Goal: Task Accomplishment & Management: Manage account settings

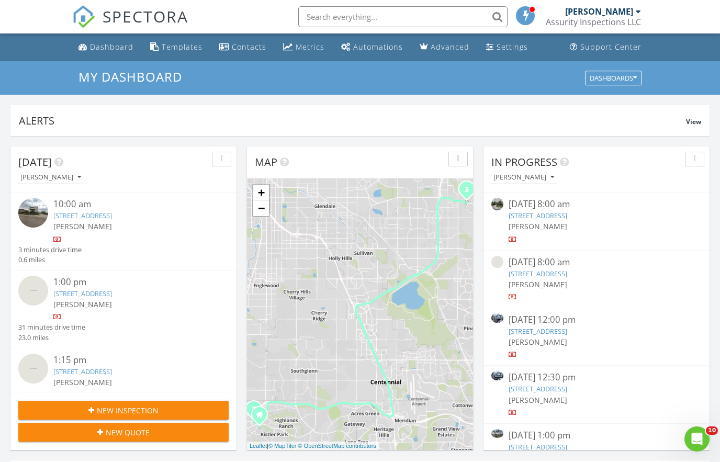
click at [567, 330] on link "10155 S Woodrose Ln, Highlands Ranch, CO 80129" at bounding box center [538, 331] width 59 height 9
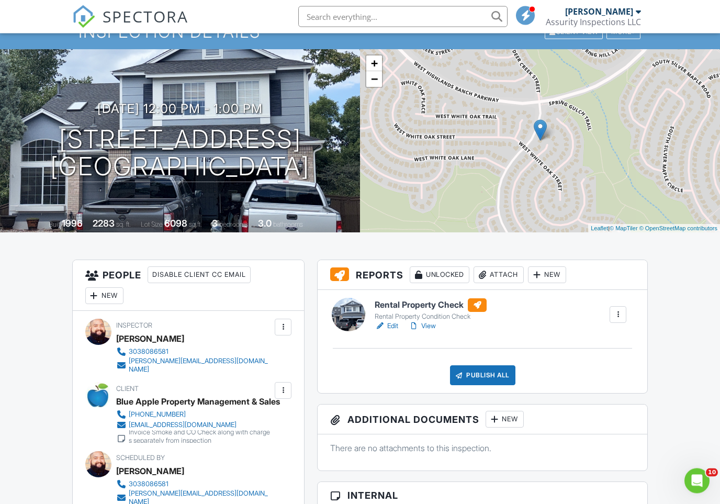
scroll to position [47, 0]
click at [424, 324] on link "View" at bounding box center [422, 326] width 27 height 10
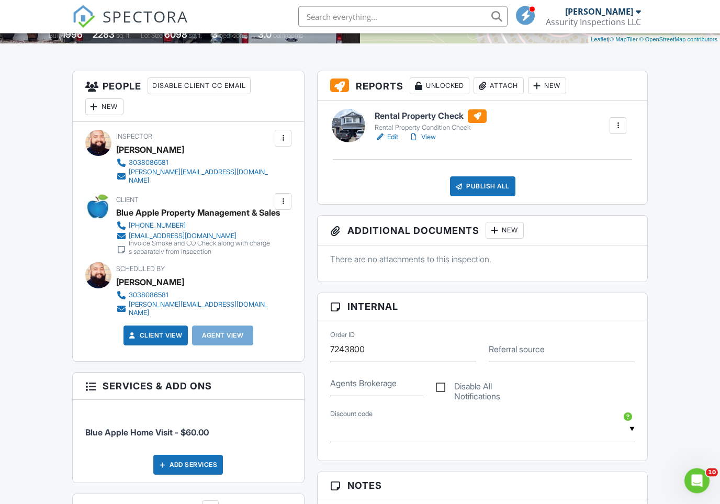
scroll to position [398, 0]
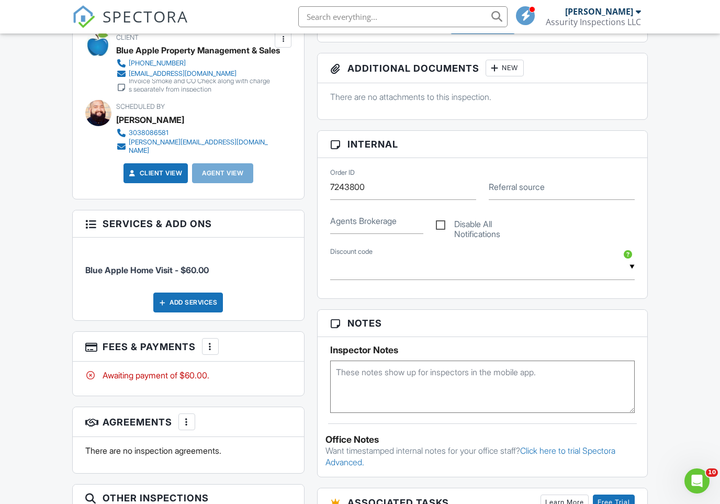
click at [209, 348] on div at bounding box center [210, 346] width 10 height 10
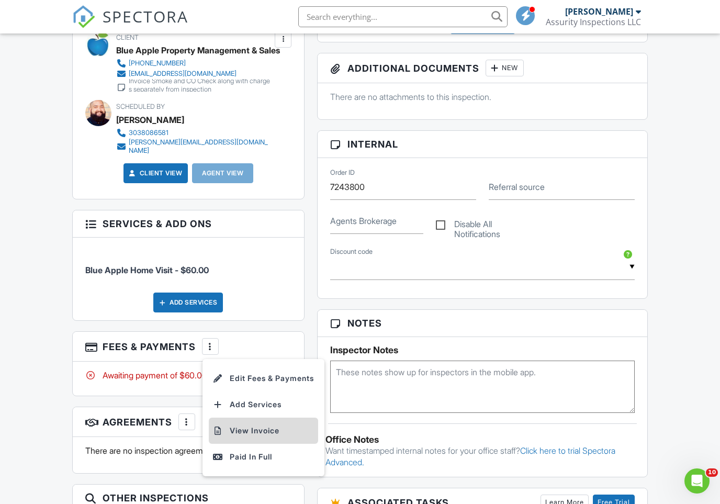
click at [237, 431] on li "View Invoice" at bounding box center [263, 431] width 109 height 26
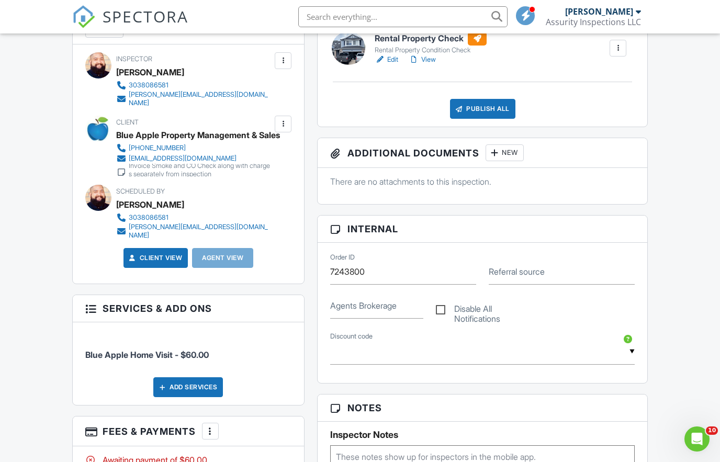
scroll to position [203, 0]
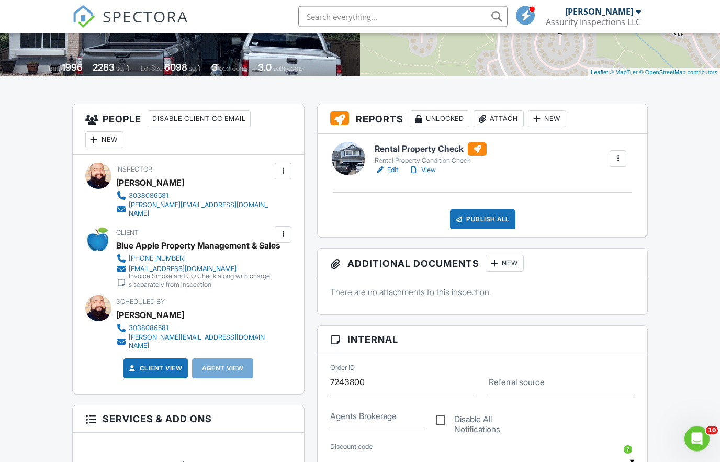
click at [428, 172] on link "View" at bounding box center [422, 170] width 27 height 10
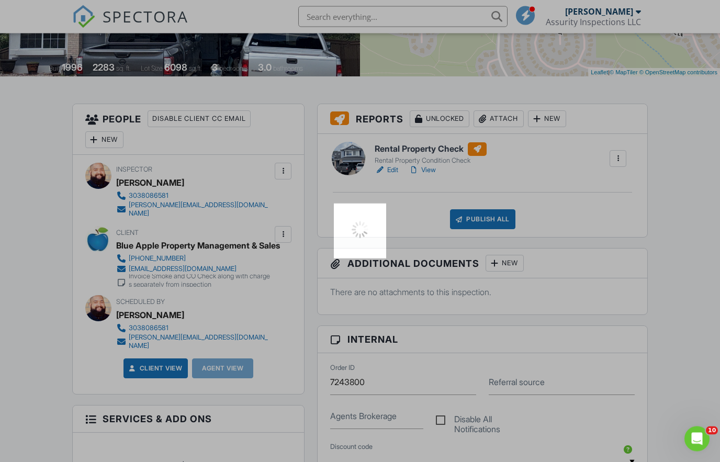
scroll to position [203, 0]
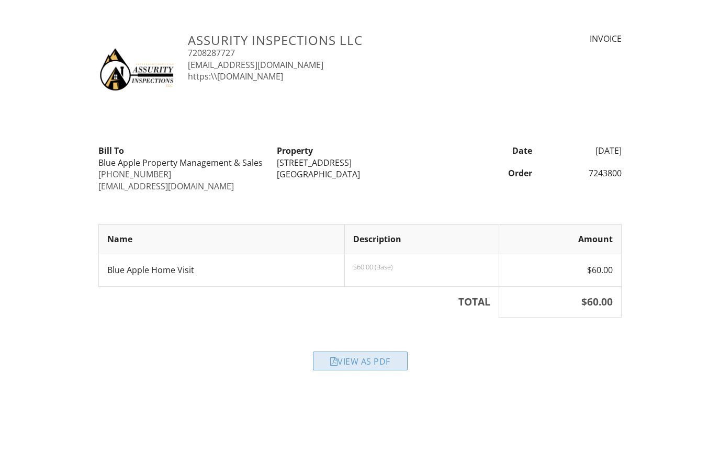
click at [323, 356] on div "View as PDF" at bounding box center [360, 361] width 95 height 19
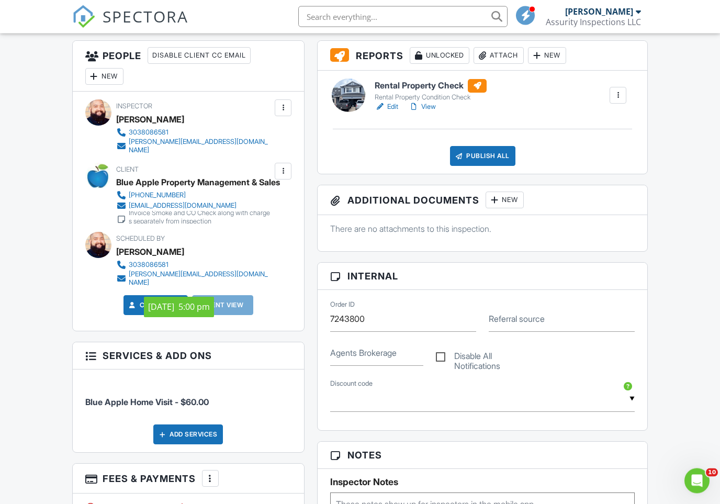
scroll to position [267, 0]
click at [507, 160] on div "Publish All" at bounding box center [482, 155] width 65 height 20
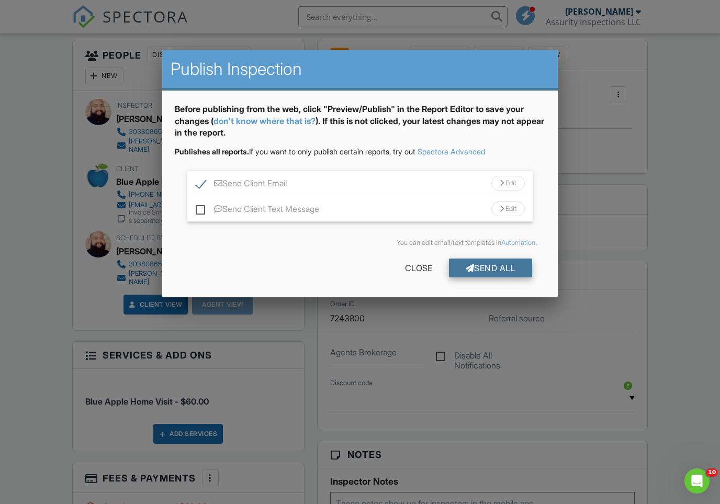
click at [502, 274] on div "Send All" at bounding box center [491, 267] width 84 height 19
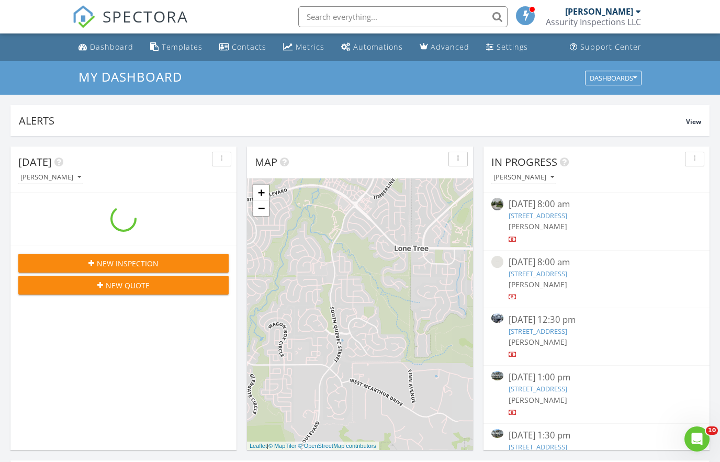
scroll to position [953, 721]
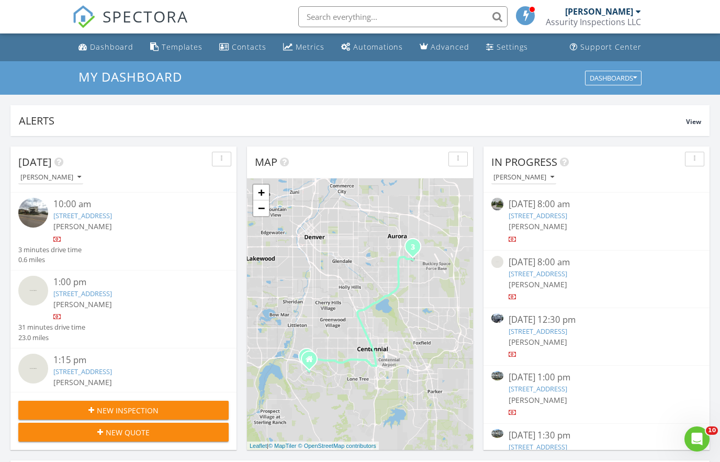
click at [539, 329] on link "10155 S Woodrose Ln, Highlands Ranch, CO 80129" at bounding box center [538, 331] width 59 height 9
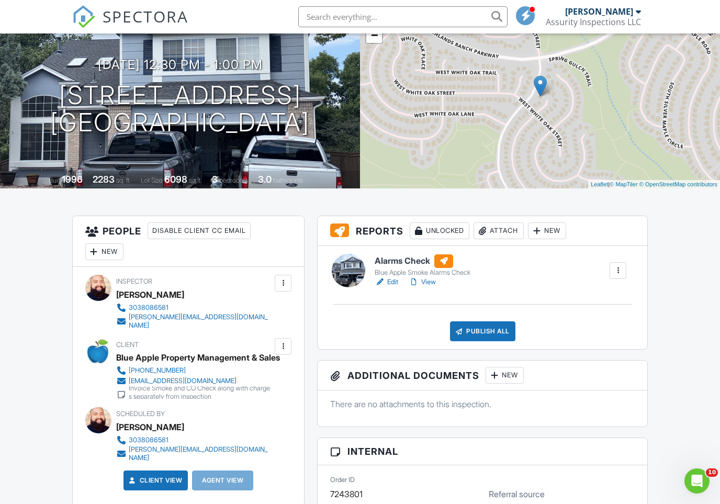
click at [419, 283] on div at bounding box center [414, 282] width 10 height 10
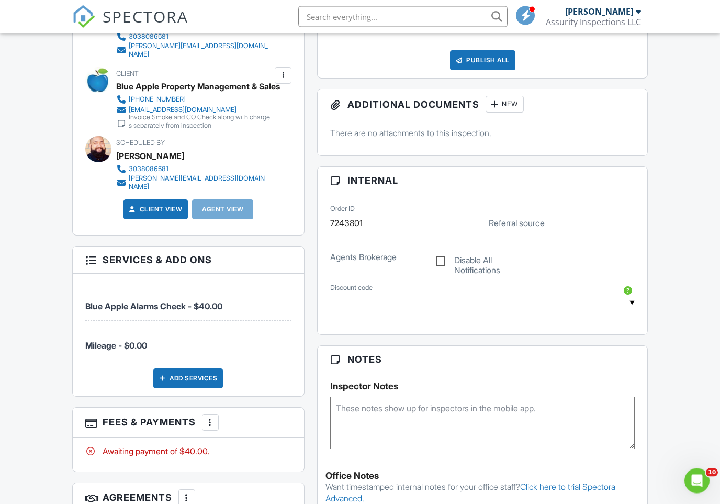
scroll to position [401, 0]
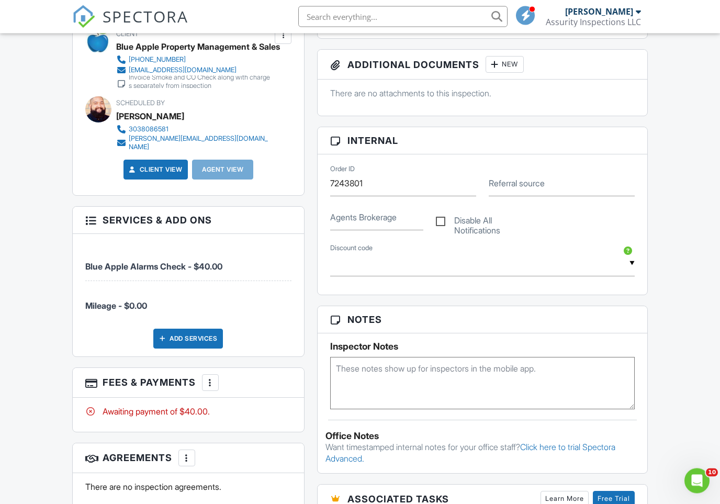
click at [209, 385] on div at bounding box center [210, 383] width 10 height 10
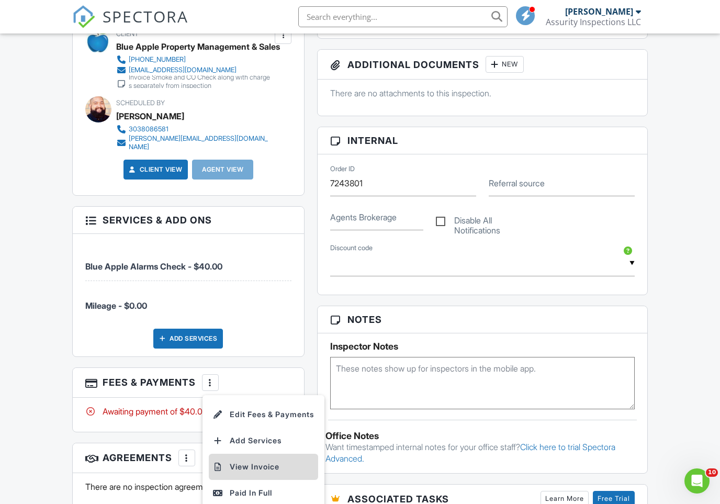
click at [253, 462] on li "View Invoice" at bounding box center [263, 467] width 109 height 26
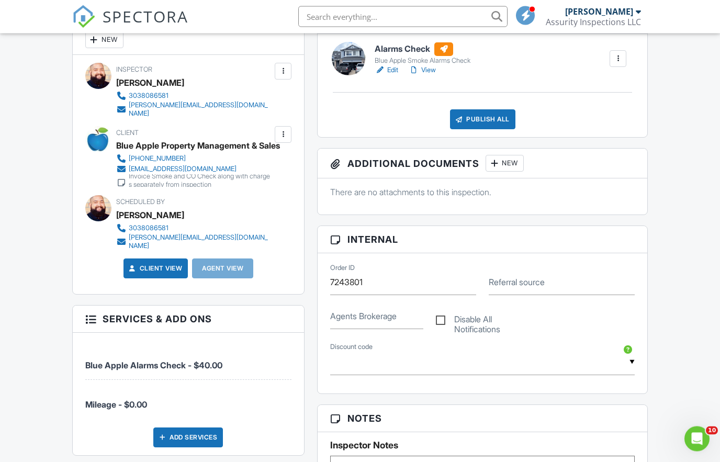
scroll to position [278, 0]
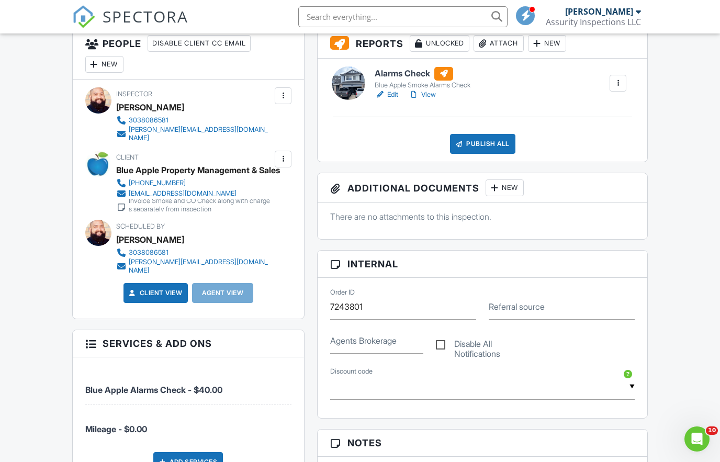
click at [487, 143] on div "Publish All" at bounding box center [482, 144] width 65 height 20
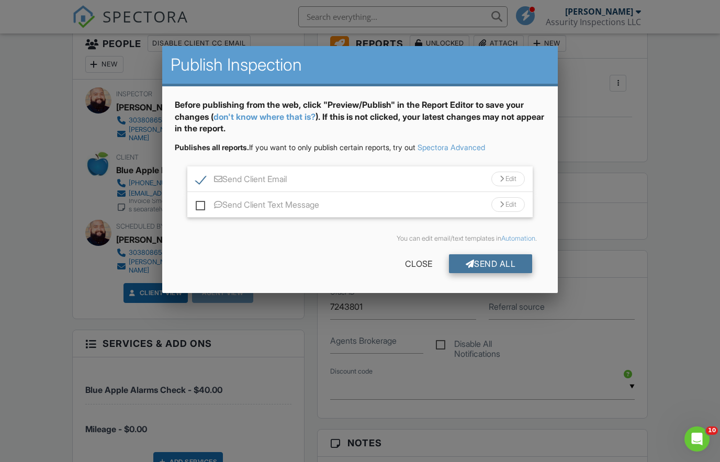
click at [478, 267] on div "Send All" at bounding box center [491, 263] width 84 height 19
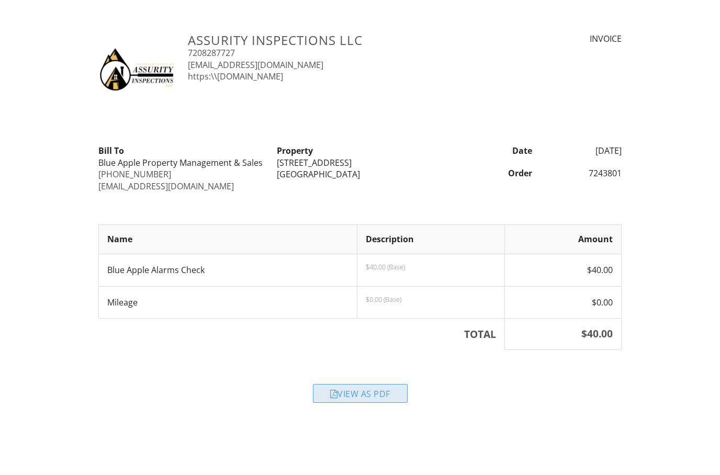
click at [380, 397] on div "View as PDF" at bounding box center [360, 393] width 95 height 19
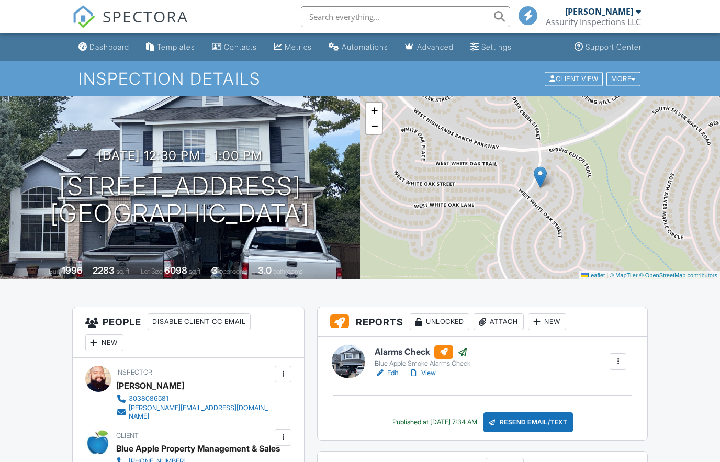
scroll to position [278, 0]
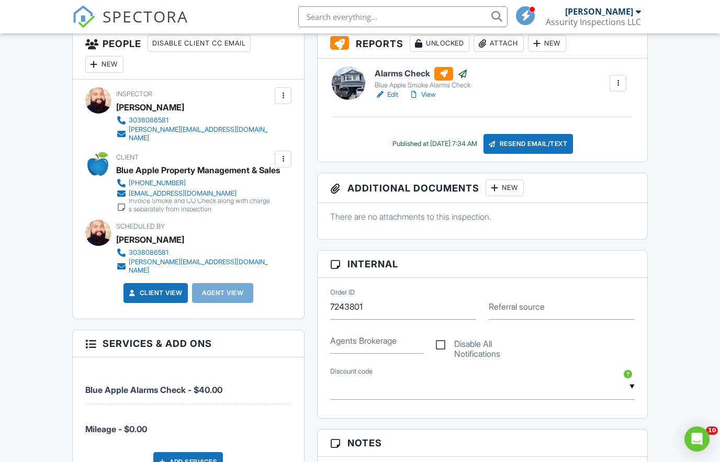
click at [116, 20] on span "SPECTORA" at bounding box center [146, 16] width 86 height 22
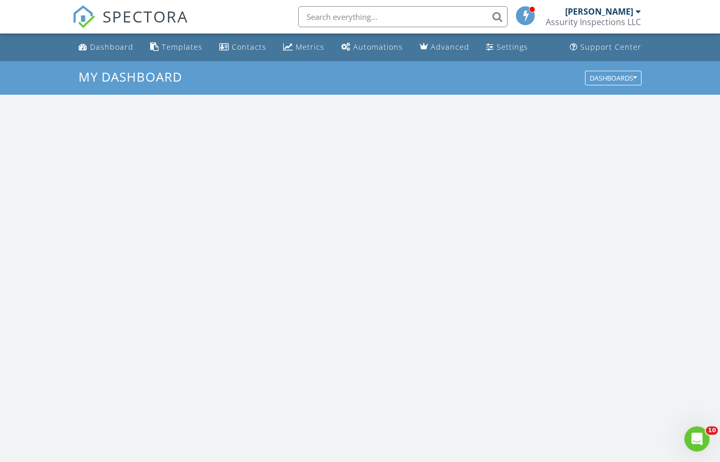
scroll to position [953, 721]
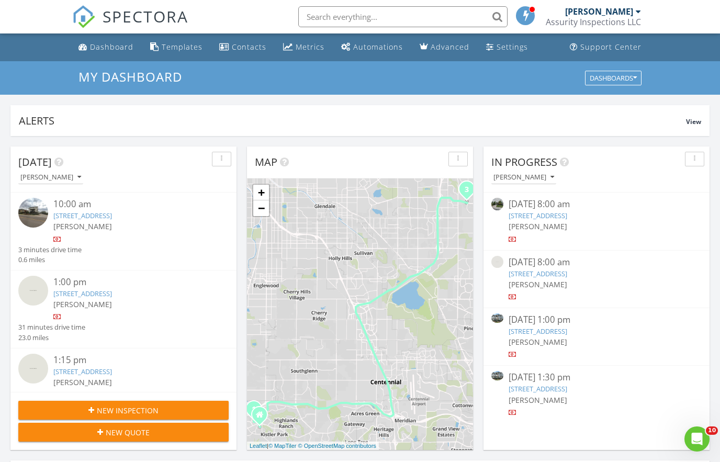
click at [340, 21] on input "text" at bounding box center [402, 16] width 209 height 21
type input "Woodrose"
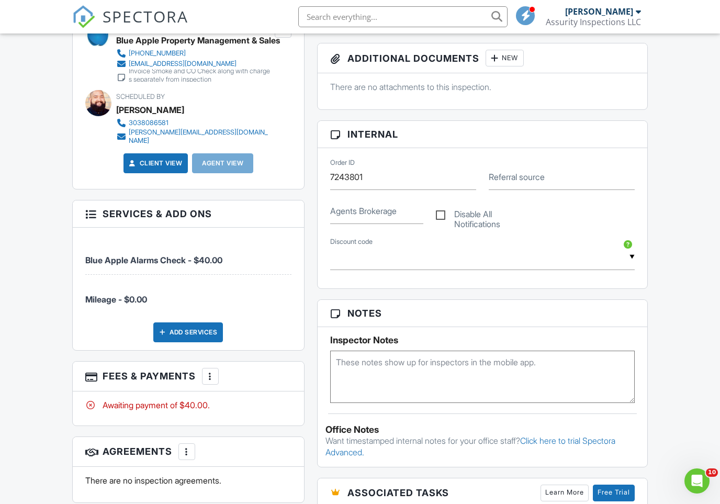
scroll to position [412, 0]
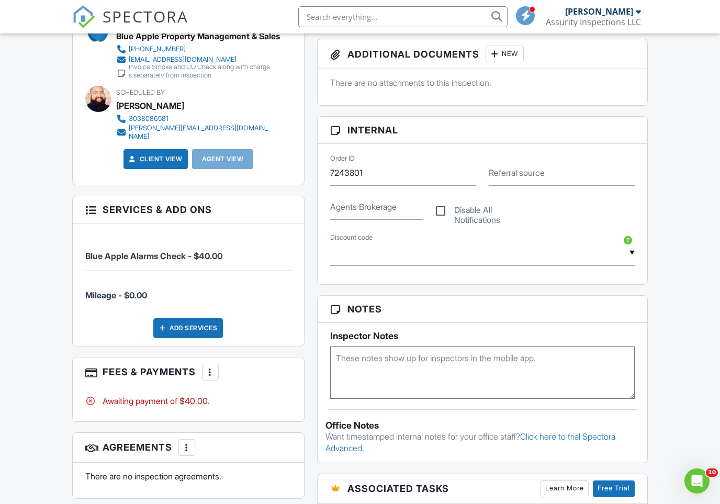
click at [209, 377] on div at bounding box center [210, 372] width 10 height 10
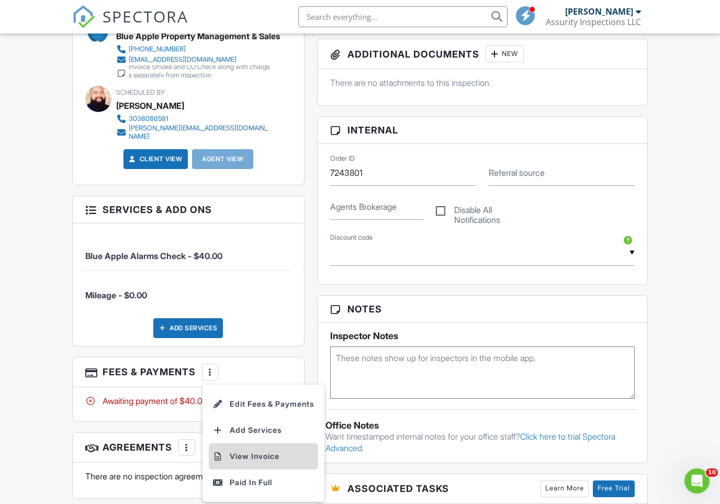
click at [236, 461] on li "View Invoice" at bounding box center [263, 456] width 109 height 26
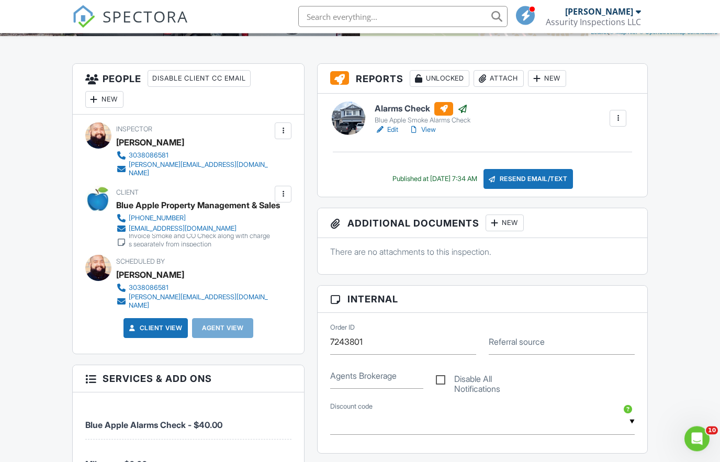
scroll to position [153, 0]
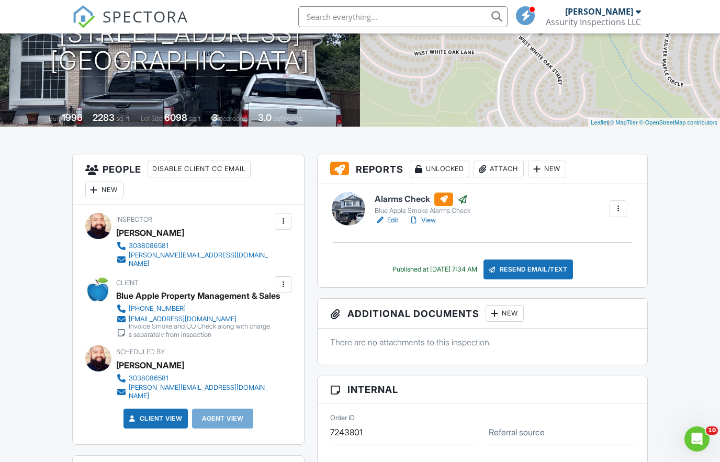
click at [426, 219] on link "View" at bounding box center [422, 220] width 27 height 10
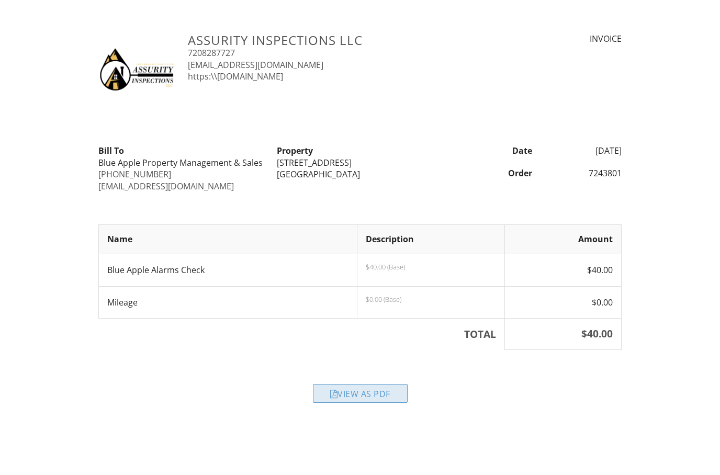
click at [353, 398] on div "View as PDF" at bounding box center [360, 393] width 95 height 19
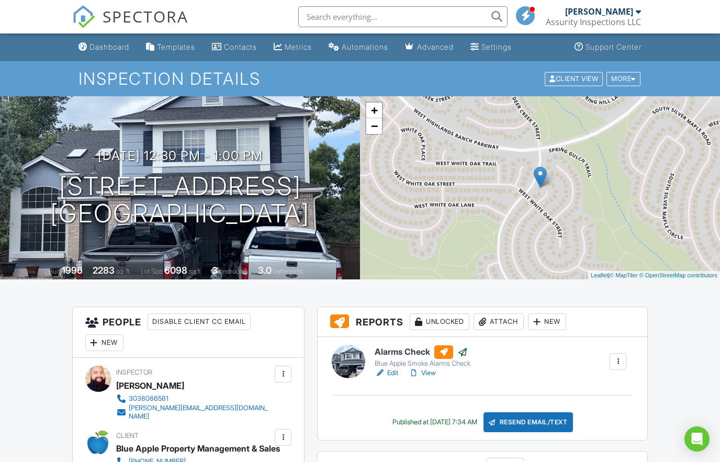
click at [125, 24] on span "SPECTORA" at bounding box center [146, 16] width 86 height 22
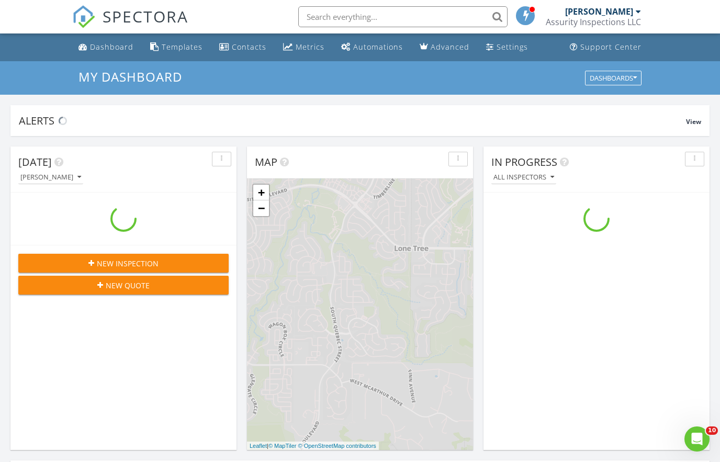
scroll to position [953, 721]
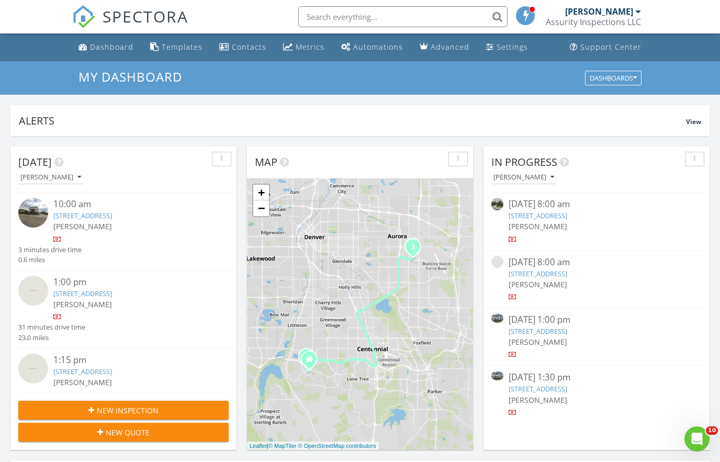
click at [567, 332] on link "9498 Ashbury Circle 202, Parker , CO 80134" at bounding box center [538, 331] width 59 height 9
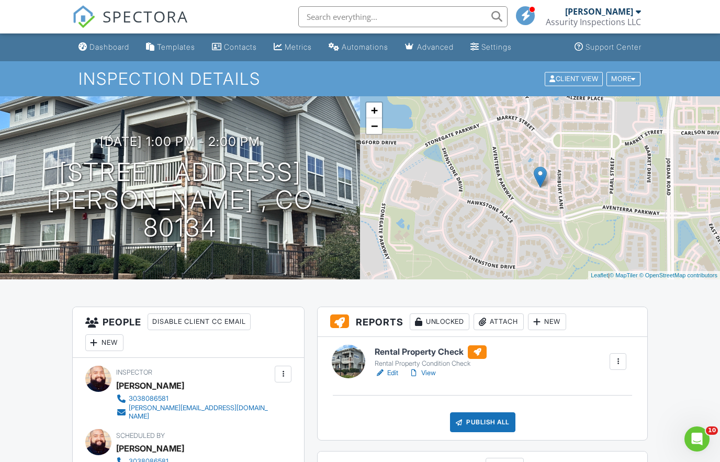
click at [435, 375] on link "View" at bounding box center [422, 373] width 27 height 10
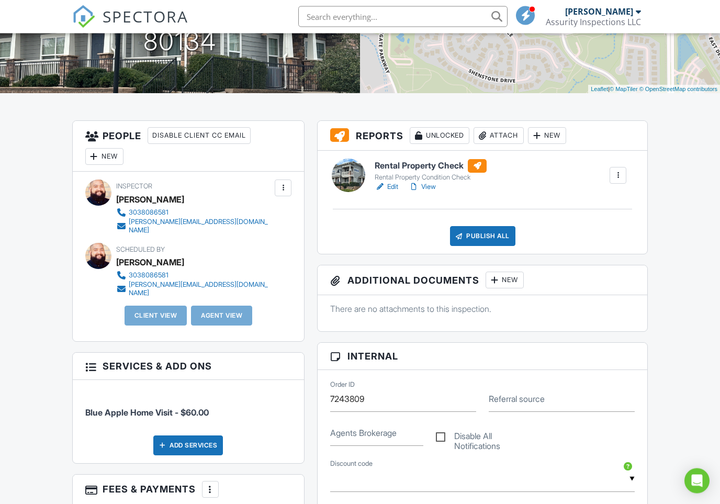
scroll to position [227, 0]
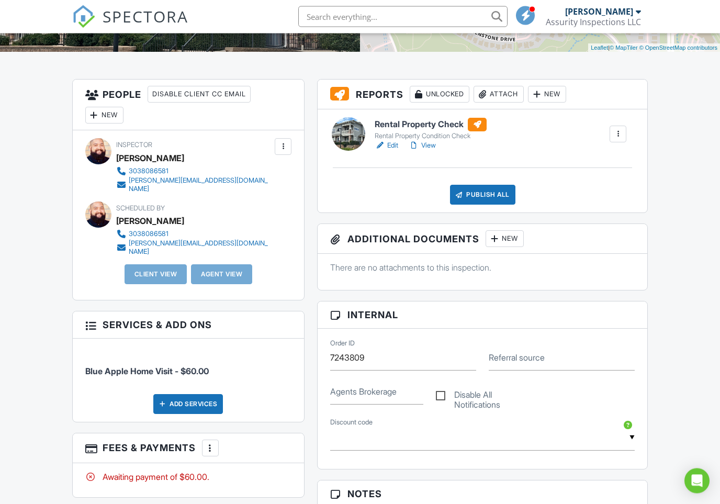
click at [212, 443] on div at bounding box center [210, 448] width 10 height 10
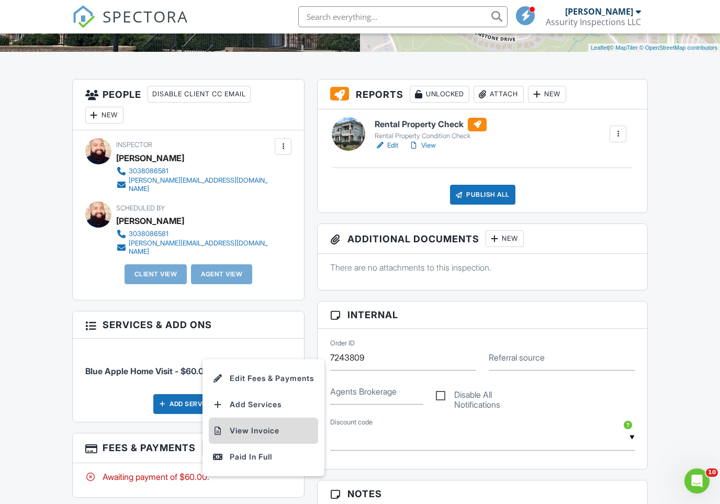
scroll to position [0, 0]
click at [247, 418] on li "View Invoice" at bounding box center [263, 431] width 109 height 26
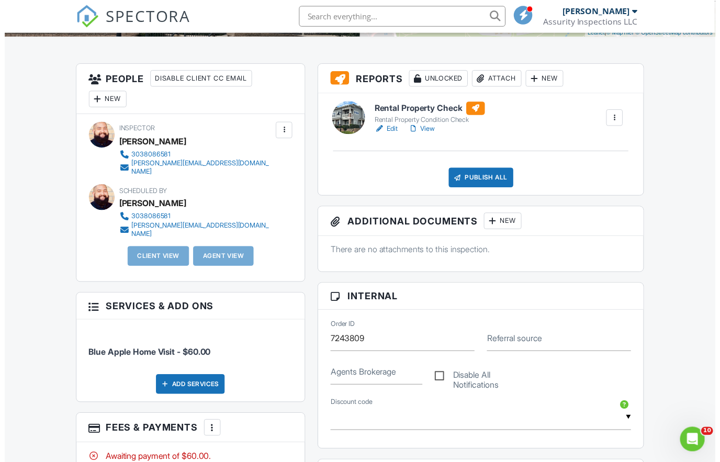
scroll to position [249, 0]
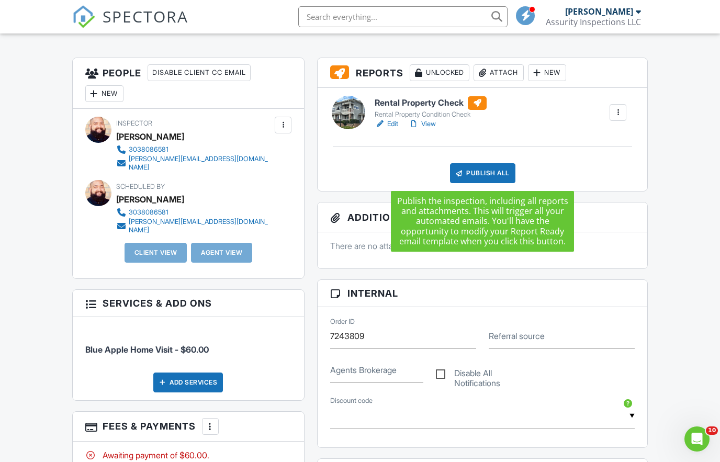
click at [464, 171] on div at bounding box center [459, 173] width 10 height 10
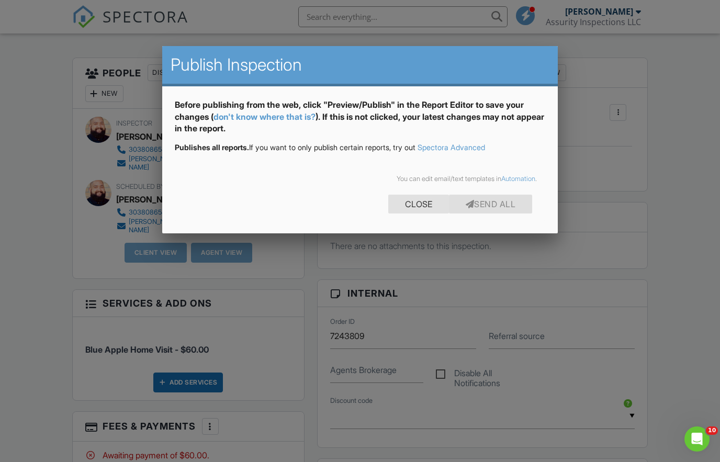
click at [398, 208] on div "Close" at bounding box center [418, 204] width 61 height 19
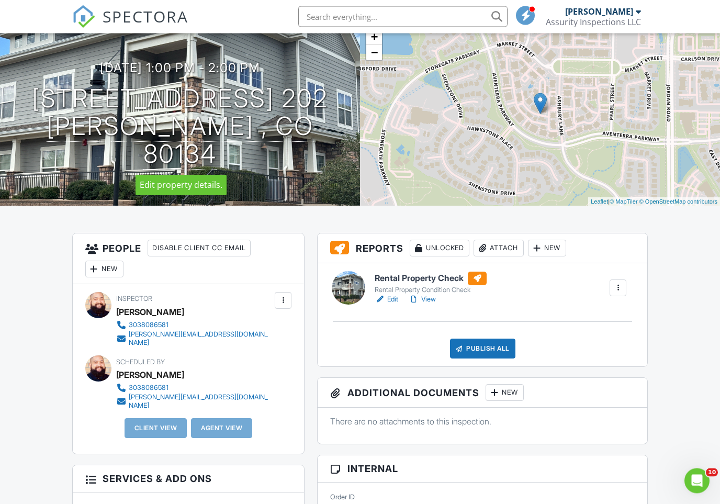
scroll to position [74, 0]
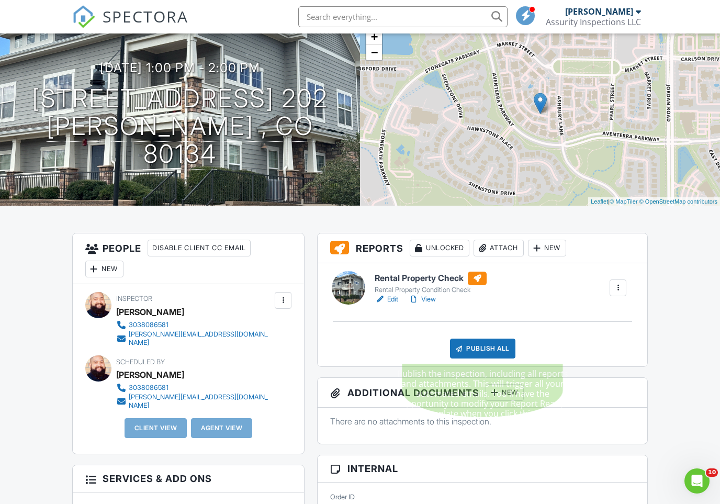
click at [464, 343] on div "Publish All" at bounding box center [482, 349] width 65 height 20
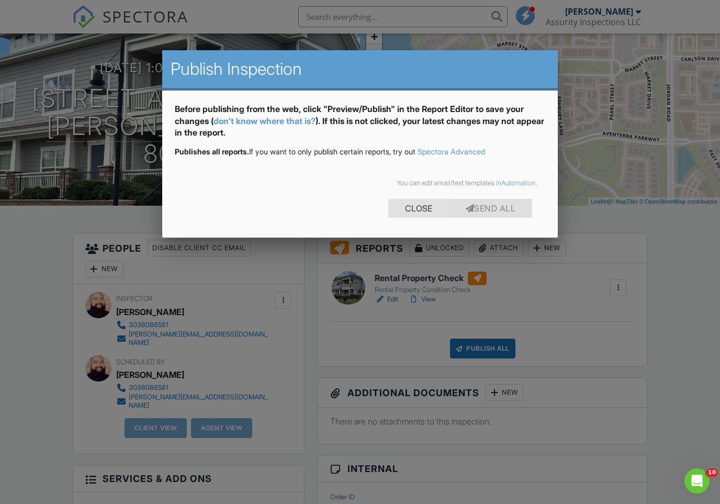
click at [419, 202] on div "Close" at bounding box center [418, 208] width 61 height 19
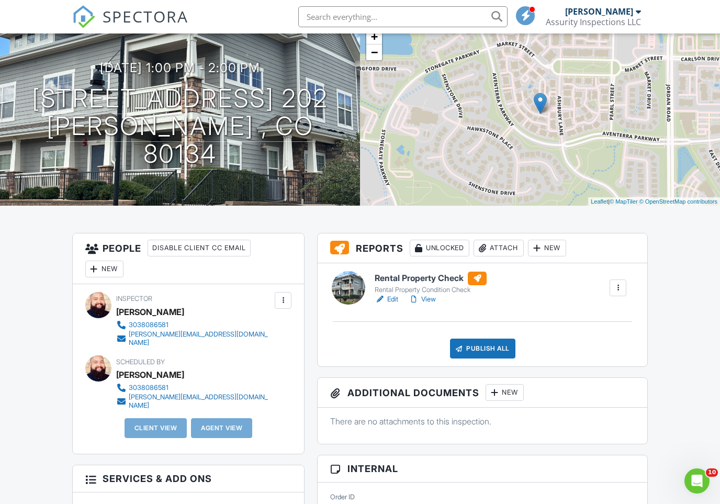
click at [426, 276] on h6 "Rental Property Check" at bounding box center [431, 279] width 112 height 14
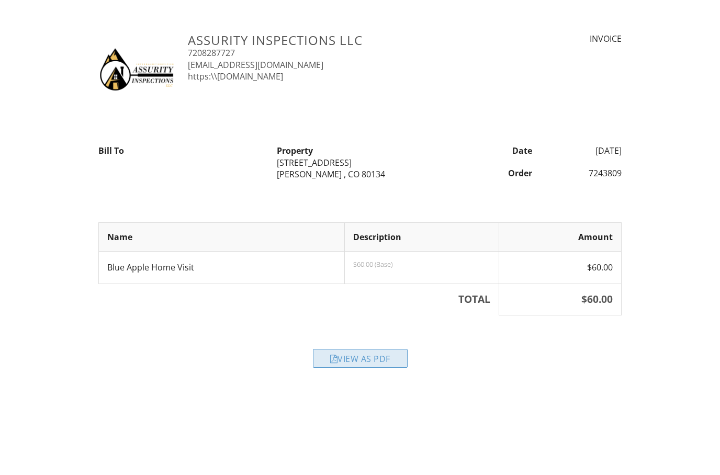
click at [355, 359] on div "View as PDF" at bounding box center [360, 358] width 95 height 19
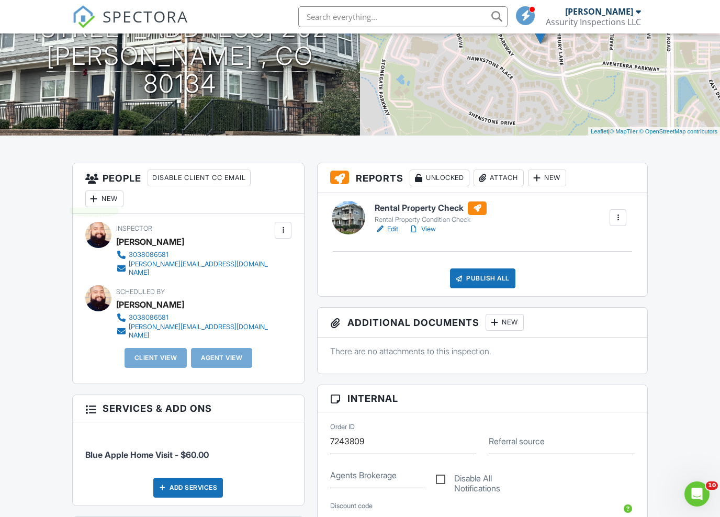
click at [95, 199] on div at bounding box center [94, 199] width 10 height 10
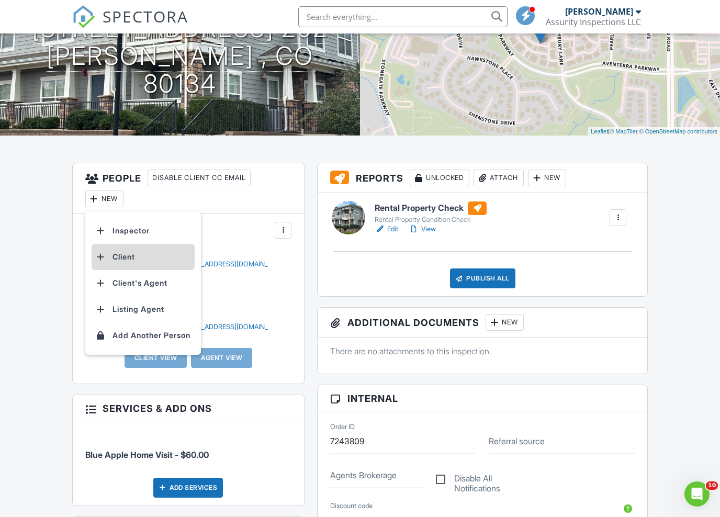
click at [145, 257] on li "Client" at bounding box center [143, 257] width 103 height 26
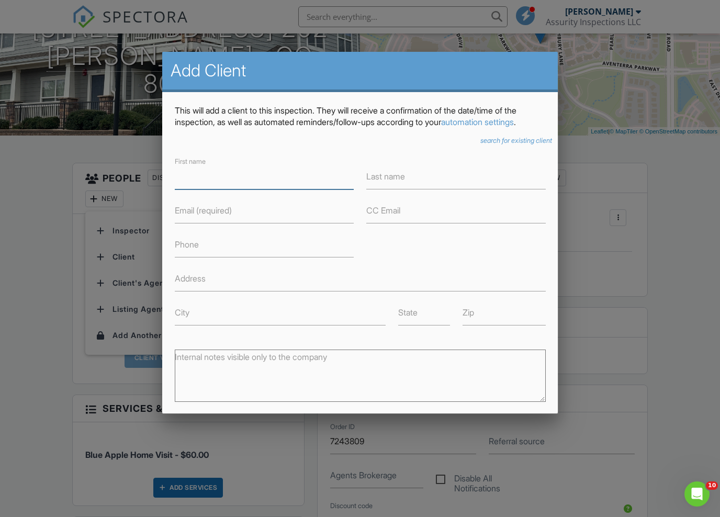
scroll to position [143, 0]
click at [695, 245] on div at bounding box center [360, 271] width 720 height 646
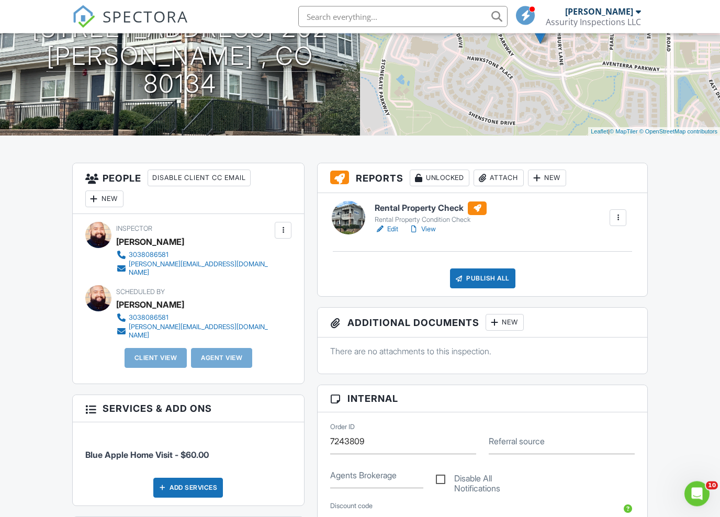
click at [117, 202] on div "New" at bounding box center [104, 199] width 38 height 17
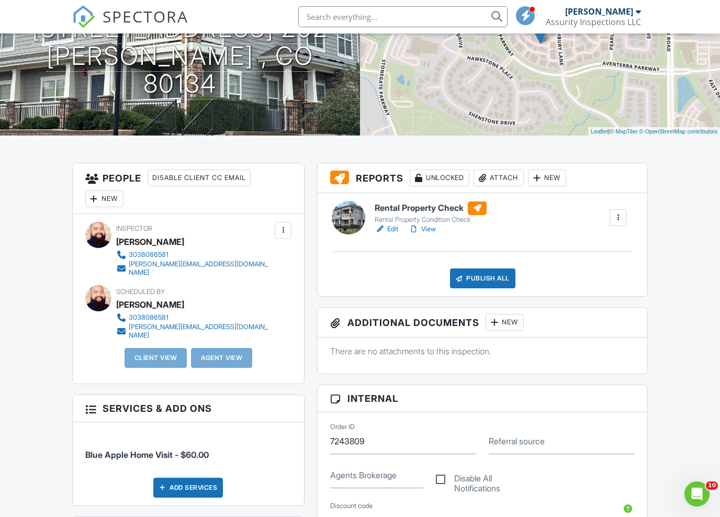
click at [278, 230] on div at bounding box center [283, 230] width 10 height 10
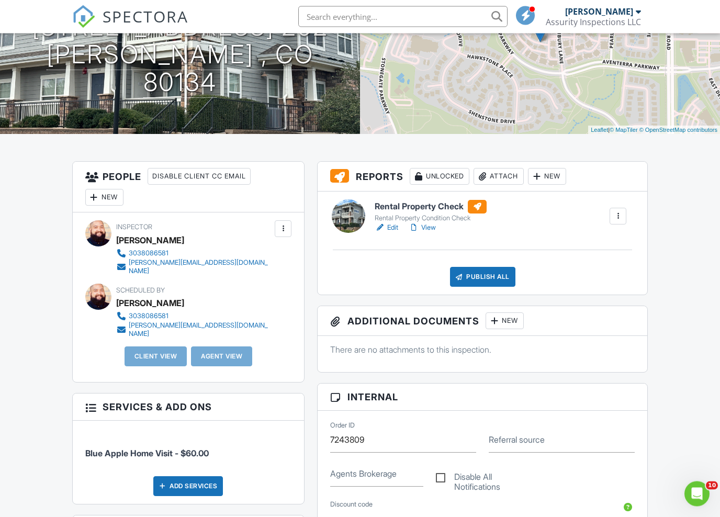
scroll to position [147, 0]
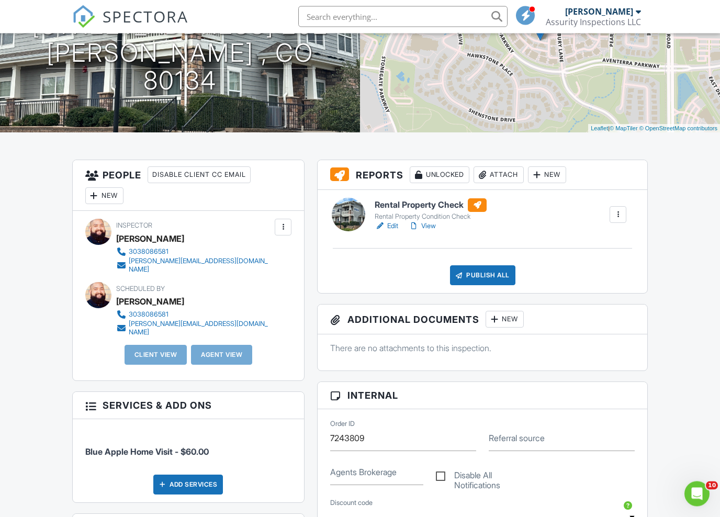
click at [110, 199] on div "New" at bounding box center [104, 196] width 38 height 17
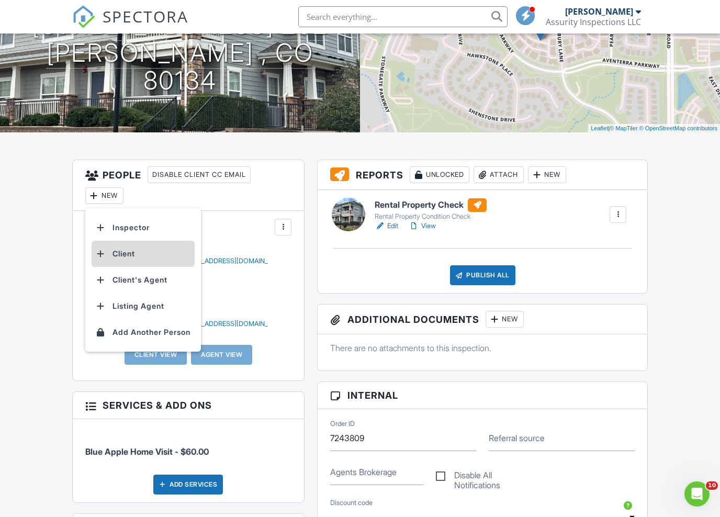
click at [123, 255] on li "Client" at bounding box center [143, 254] width 103 height 26
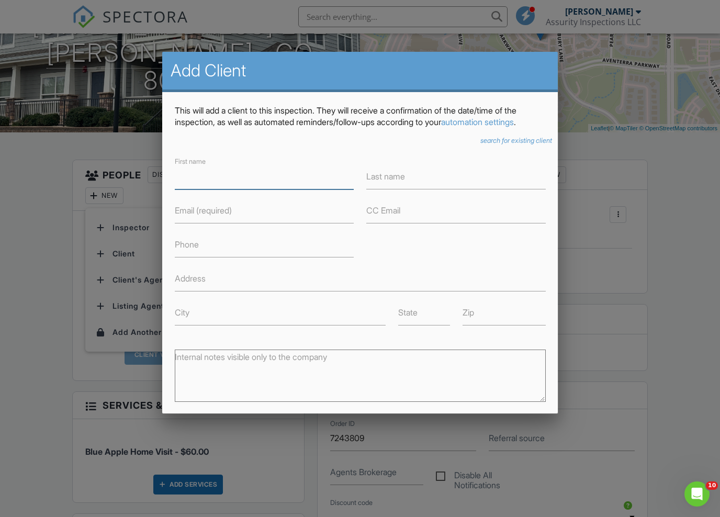
scroll to position [147, 0]
type input "Blue"
click at [534, 139] on icon "search for existing client" at bounding box center [516, 141] width 72 height 8
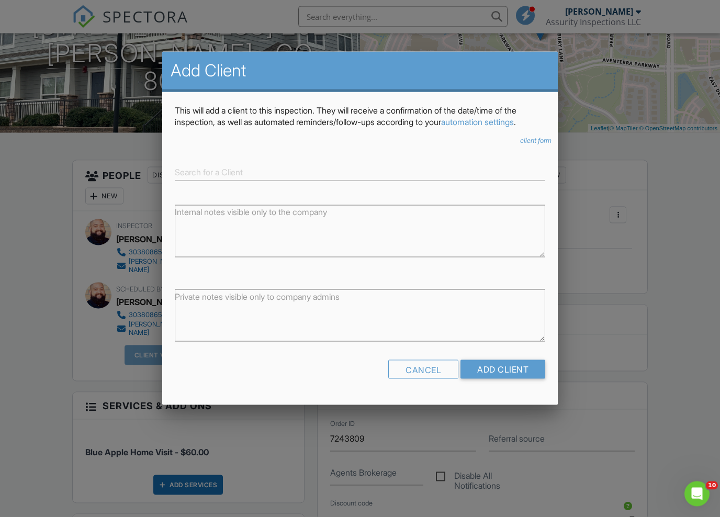
scroll to position [147, 0]
click at [380, 178] on input at bounding box center [360, 172] width 371 height 17
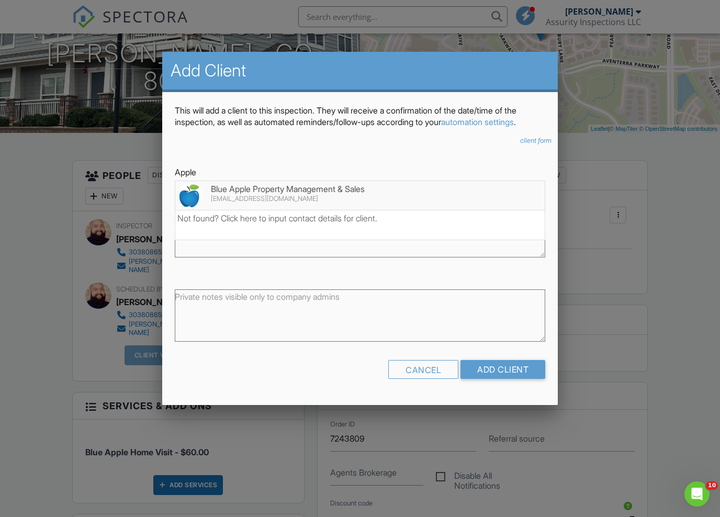
click at [287, 191] on div "Blue Apple Property Management & Sales" at bounding box center [360, 189] width 366 height 12
type input "Blue Apple Property Management & Sales"
type textarea "Invoice Smoke and CO Check along with charges separately from inspection"
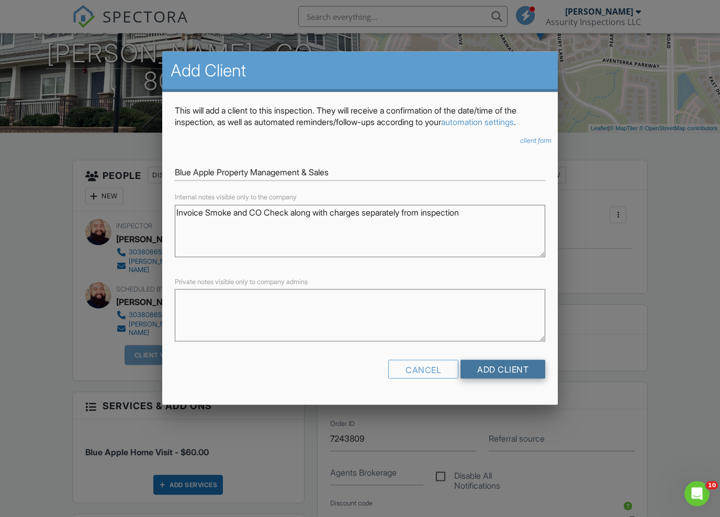
scroll to position [147, 0]
click at [499, 371] on input "Add Client" at bounding box center [502, 369] width 85 height 19
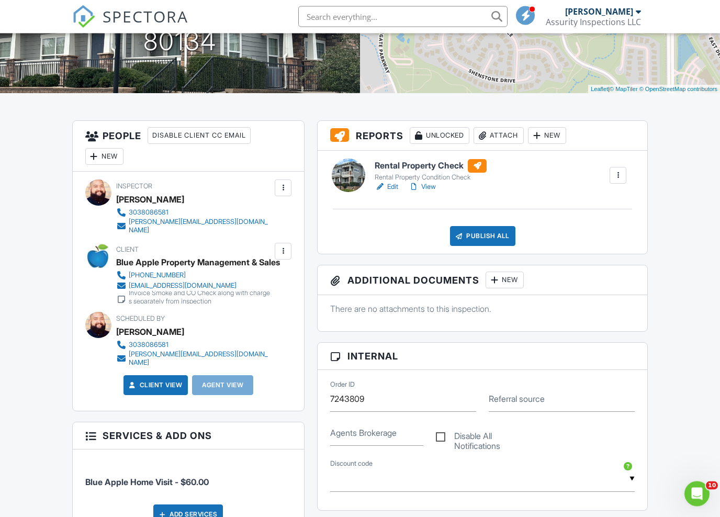
scroll to position [186, 0]
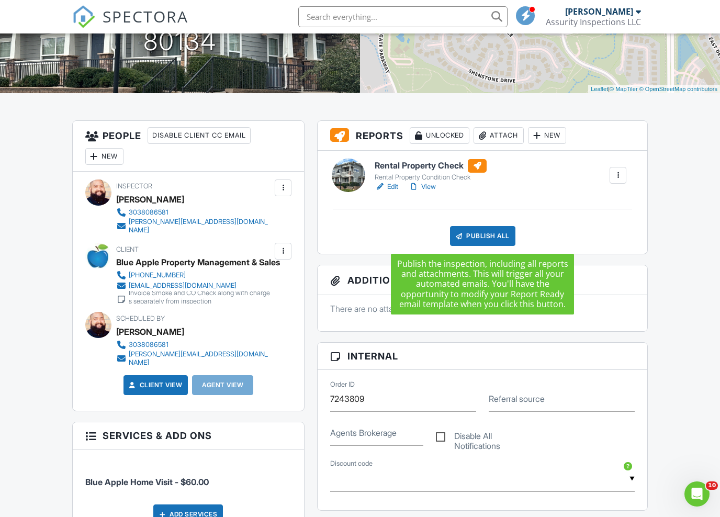
click at [479, 231] on div "Publish All" at bounding box center [482, 236] width 65 height 20
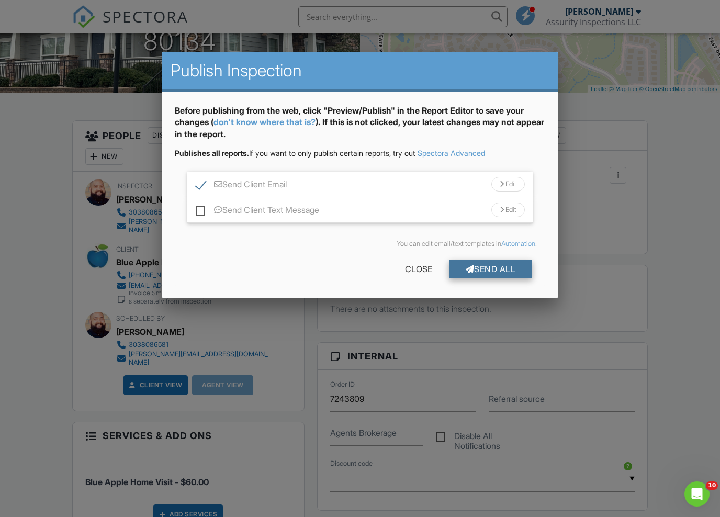
click at [472, 266] on div "Send All" at bounding box center [491, 269] width 84 height 19
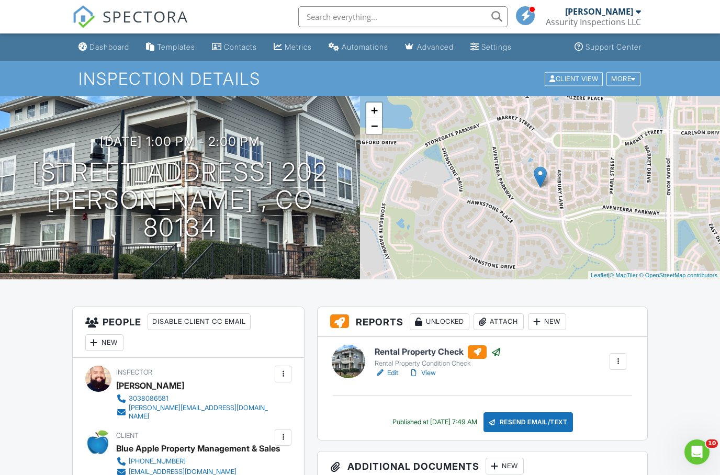
click at [134, 23] on span "SPECTORA" at bounding box center [146, 16] width 86 height 22
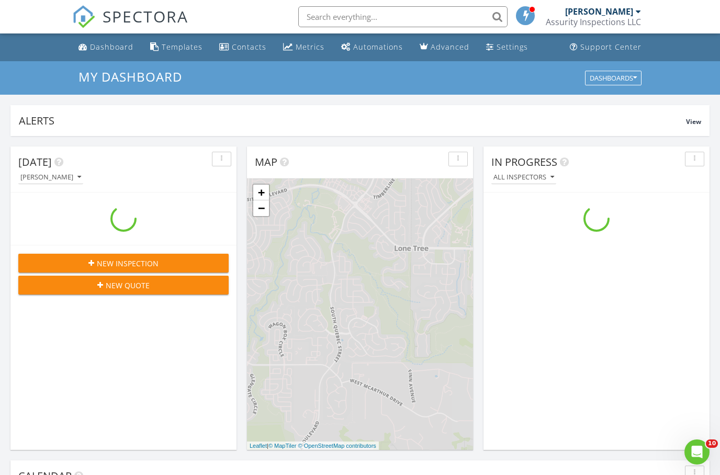
scroll to position [953, 721]
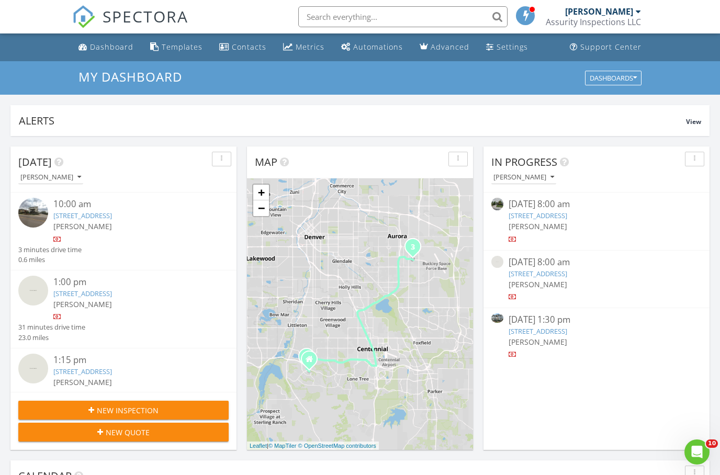
click at [567, 332] on link "9498 Ashbury Cir 202 202, Parker, CO 80134" at bounding box center [538, 331] width 59 height 9
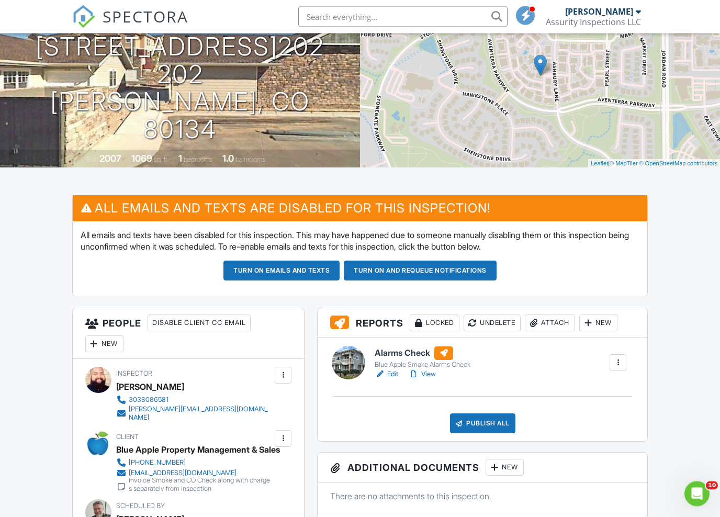
scroll to position [112, 0]
click at [425, 375] on link "View" at bounding box center [422, 374] width 27 height 10
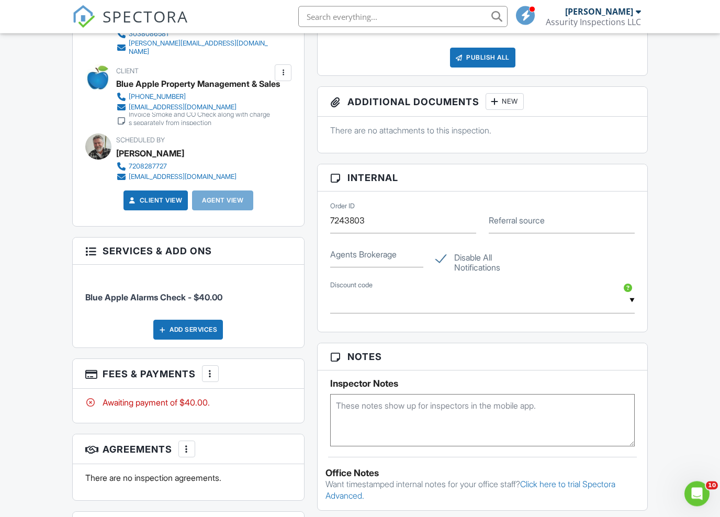
scroll to position [545, 0]
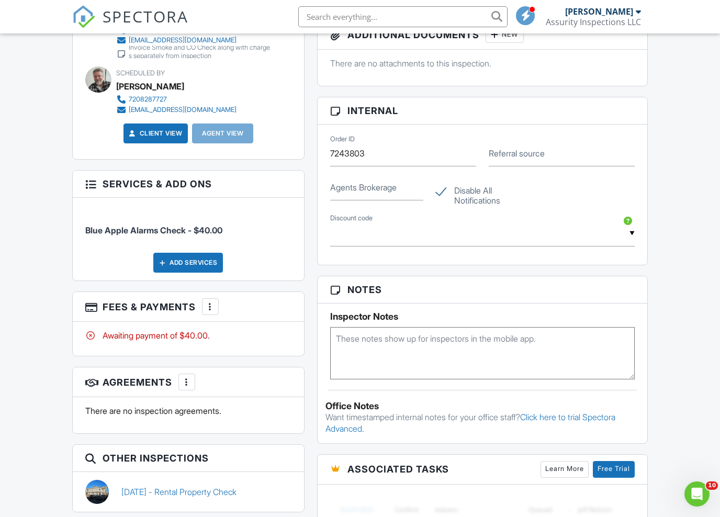
click at [211, 312] on div at bounding box center [210, 306] width 10 height 10
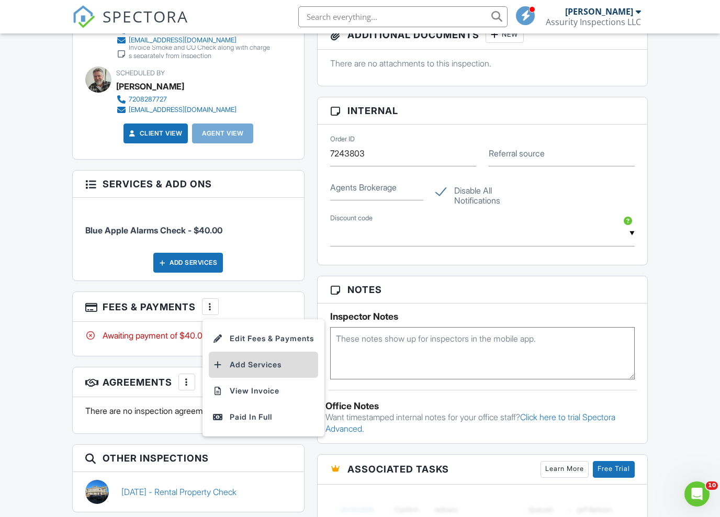
click at [250, 375] on li "Add Services" at bounding box center [263, 365] width 109 height 26
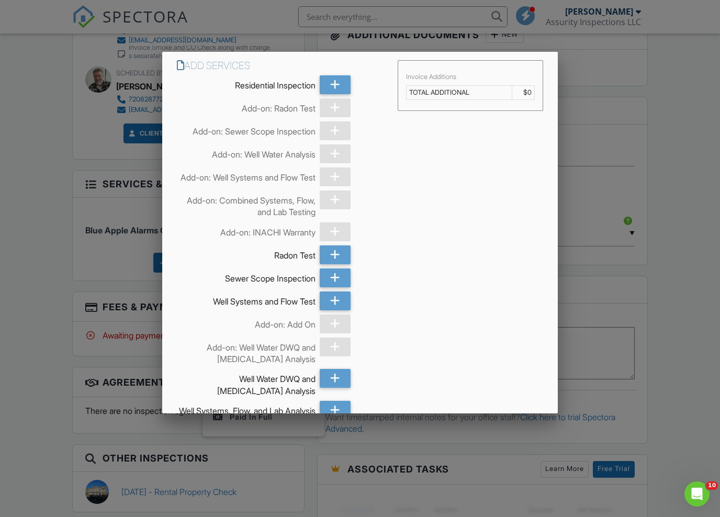
click at [18, 345] on div at bounding box center [360, 271] width 720 height 646
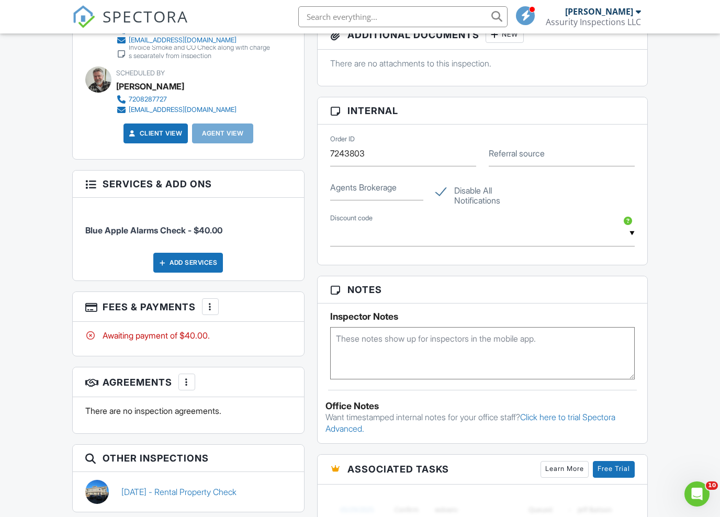
click at [207, 315] on div "More" at bounding box center [210, 306] width 17 height 17
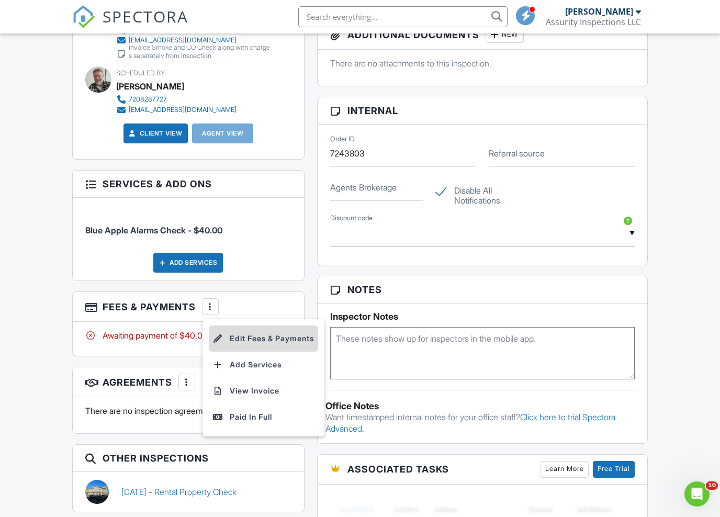
click at [232, 351] on li "Edit Fees & Payments" at bounding box center [263, 338] width 109 height 26
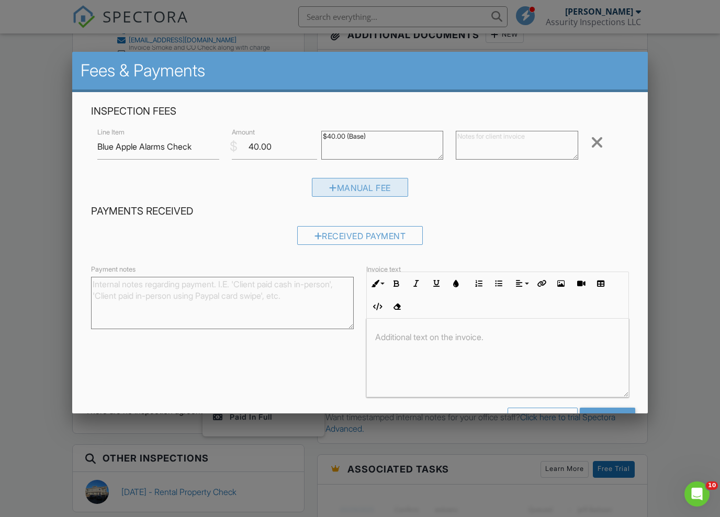
click at [333, 187] on div at bounding box center [333, 188] width 8 height 8
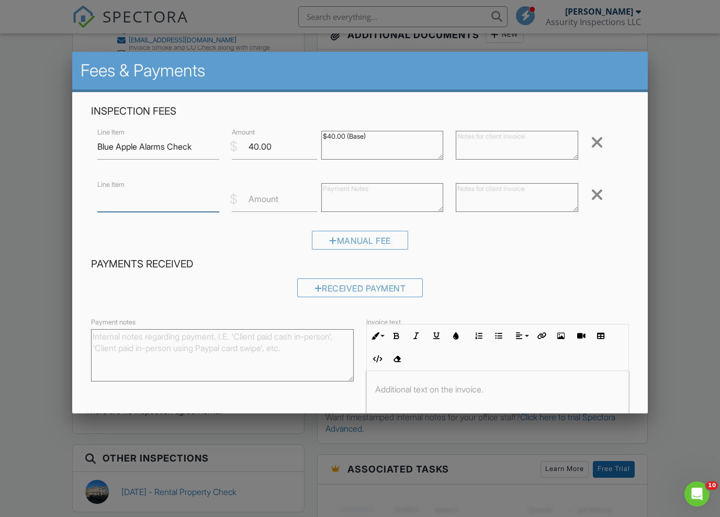
click at [137, 200] on input "Line Item" at bounding box center [158, 199] width 122 height 26
type input "Furnace Air Filter - Qty 1"
click at [253, 200] on label "Amount" at bounding box center [264, 199] width 30 height 12
click at [253, 200] on input "Amount" at bounding box center [274, 199] width 85 height 26
type input "2.50"
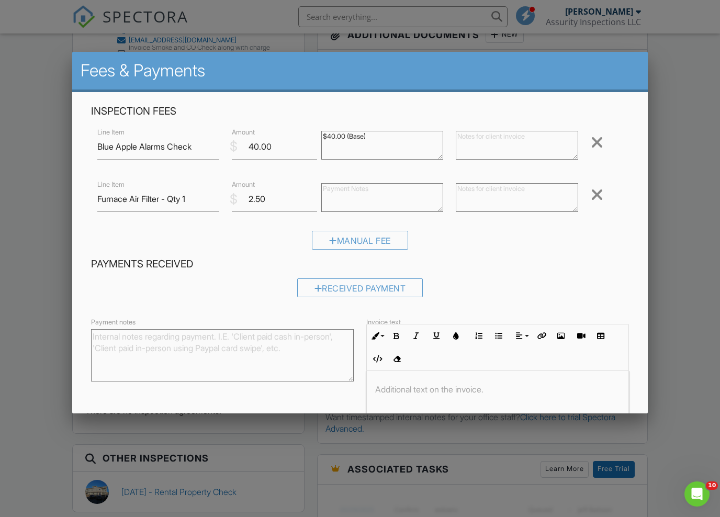
click at [375, 201] on textarea at bounding box center [382, 197] width 122 height 29
type textarea "$2.50 (Base)"
click at [535, 201] on textarea at bounding box center [517, 197] width 122 height 29
type textarea "Parts"
click at [475, 239] on div "Manual Fee" at bounding box center [360, 244] width 538 height 27
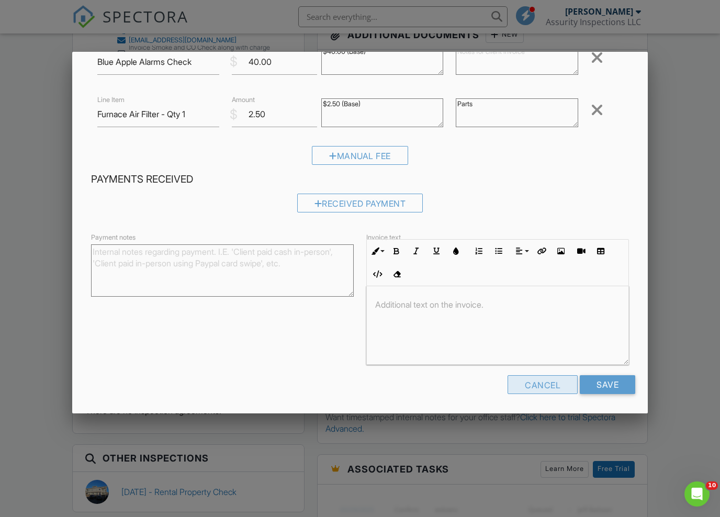
scroll to position [84, 0]
click at [590, 386] on input "Save" at bounding box center [607, 385] width 55 height 19
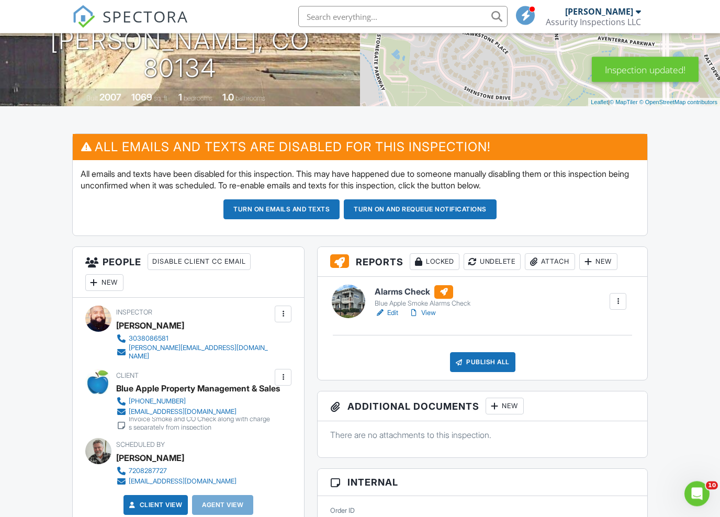
scroll to position [203, 0]
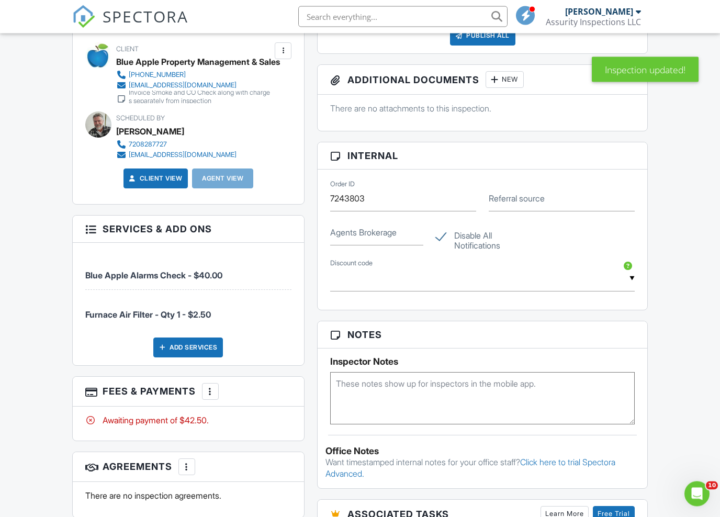
click at [213, 400] on div "More" at bounding box center [210, 392] width 17 height 17
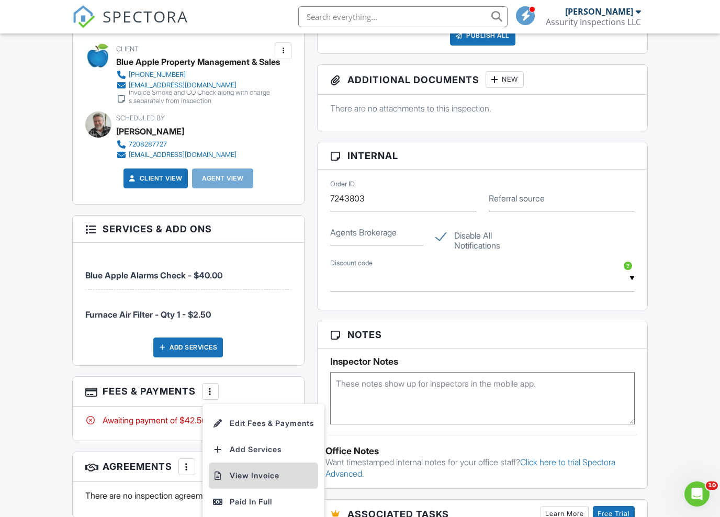
click at [245, 475] on li "View Invoice" at bounding box center [263, 476] width 109 height 26
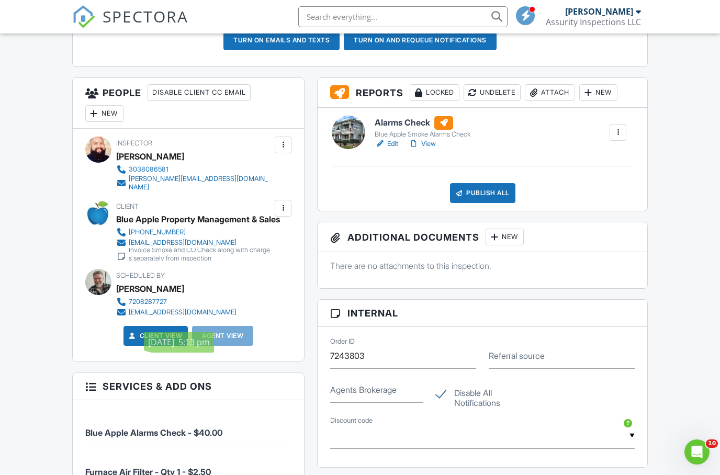
scroll to position [260, 0]
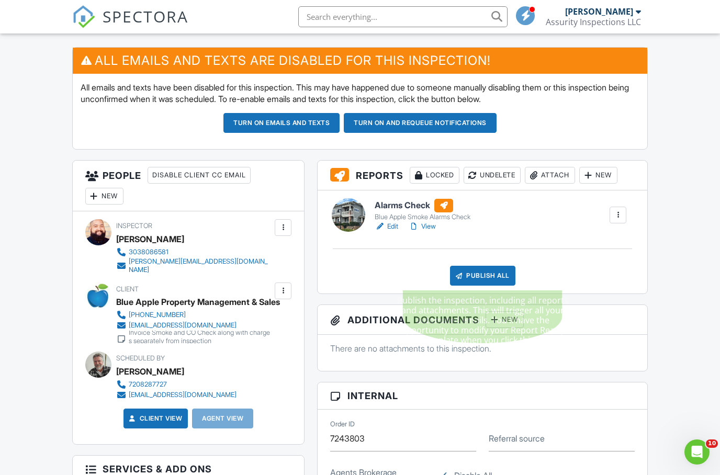
click at [489, 274] on div "Publish All" at bounding box center [482, 276] width 65 height 20
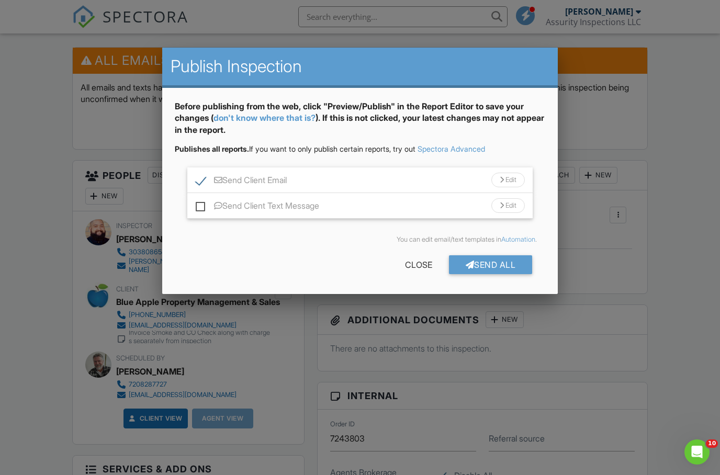
click at [481, 265] on div "Send All" at bounding box center [491, 264] width 84 height 19
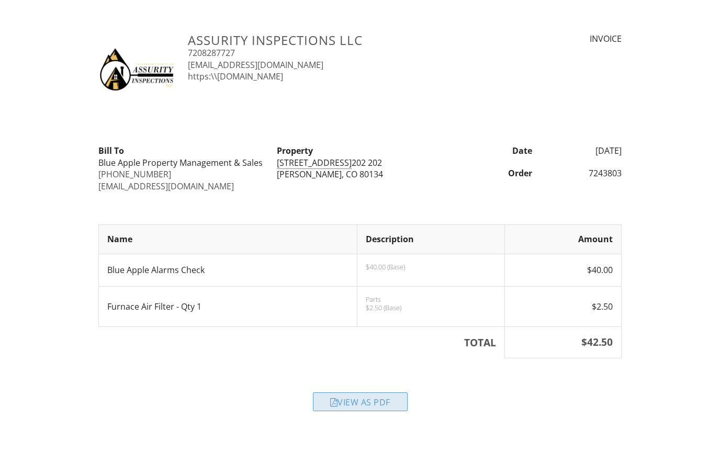
click at [374, 406] on div "View as PDF" at bounding box center [360, 401] width 95 height 19
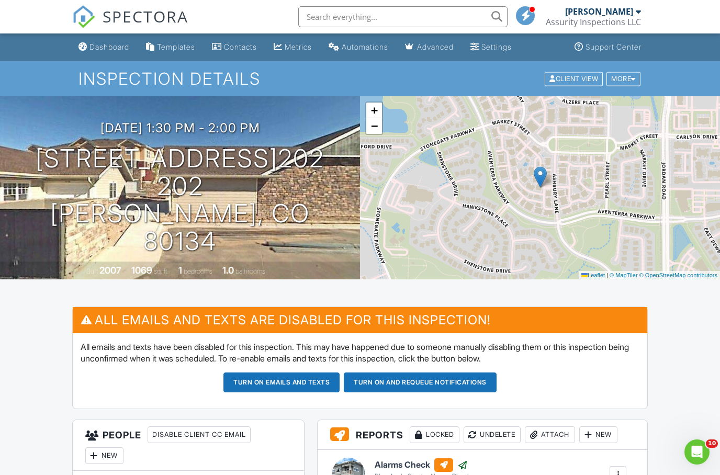
click at [151, 22] on span "SPECTORA" at bounding box center [146, 16] width 86 height 22
